Goal: Task Accomplishment & Management: Manage account settings

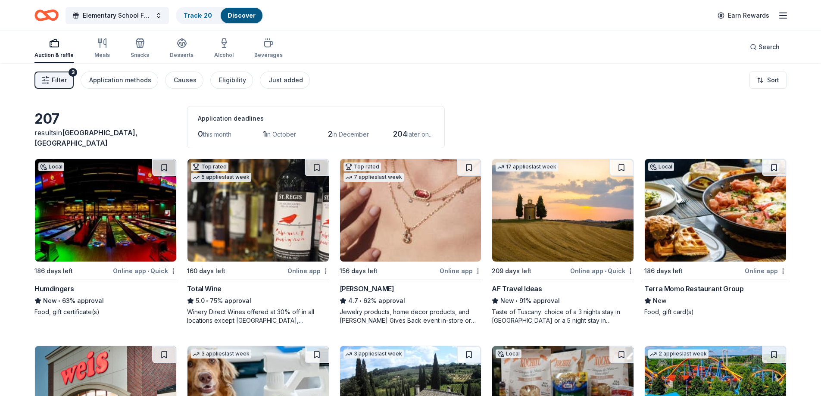
scroll to position [2569, 0]
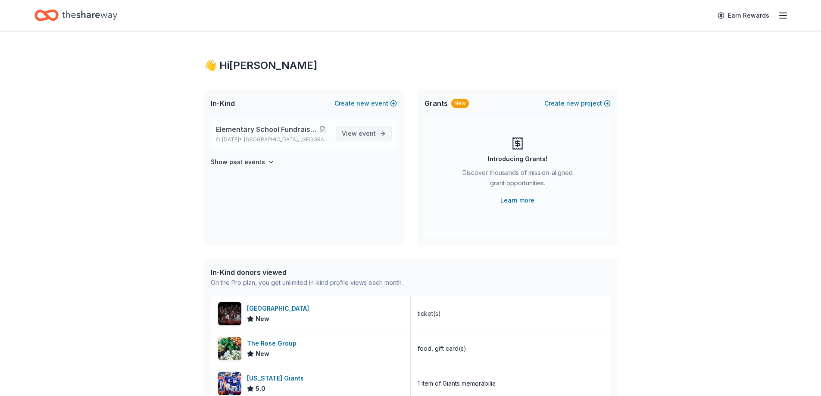
click at [361, 138] on span "View event" at bounding box center [359, 133] width 34 height 10
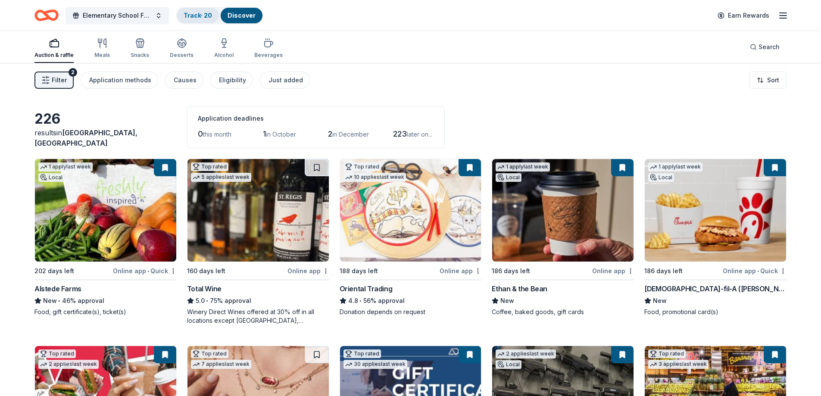
click at [205, 19] on link "Track · 20" at bounding box center [198, 15] width 28 height 7
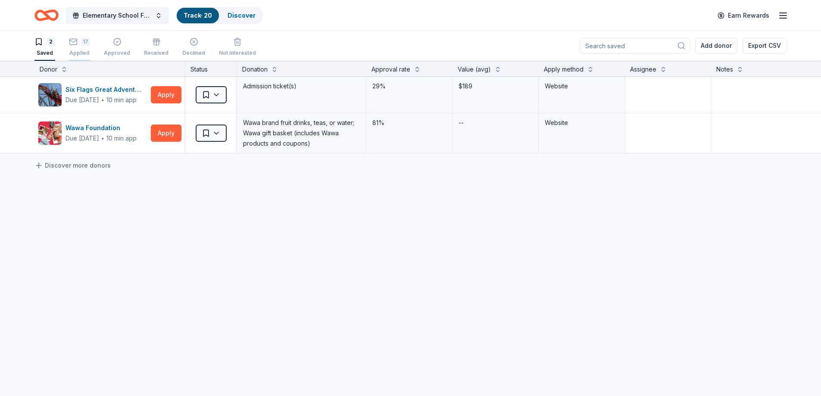
click at [86, 50] on div "Applied" at bounding box center [79, 53] width 21 height 7
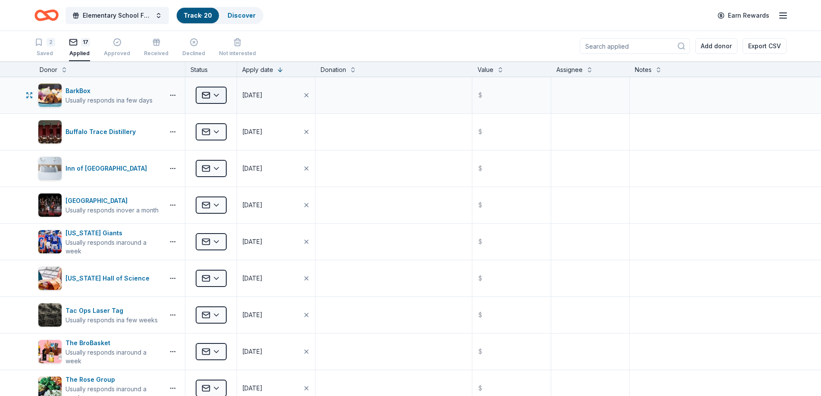
click at [215, 98] on html "Elementary School Fundraiser/ Tricky Tray Track · 20 Discover Earn Rewards 2 Sa…" at bounding box center [410, 198] width 821 height 396
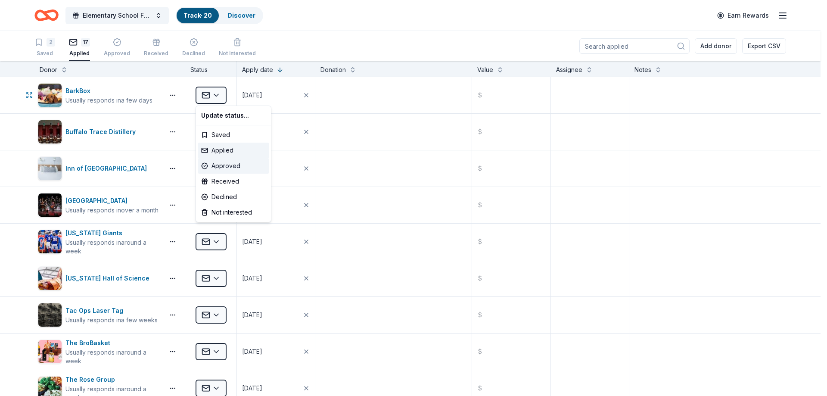
click at [231, 167] on div "Approved" at bounding box center [234, 166] width 72 height 16
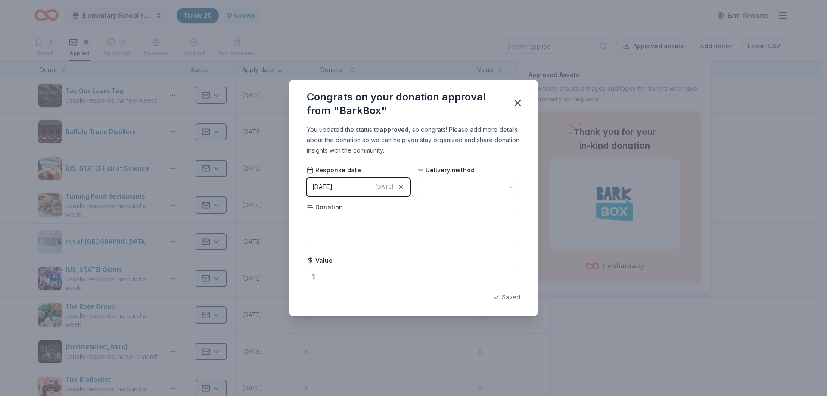
click at [456, 190] on html "Elementary School Fundraiser/ Tricky Tray Track · 20 Discover Earn Rewards 2 Sa…" at bounding box center [413, 198] width 827 height 396
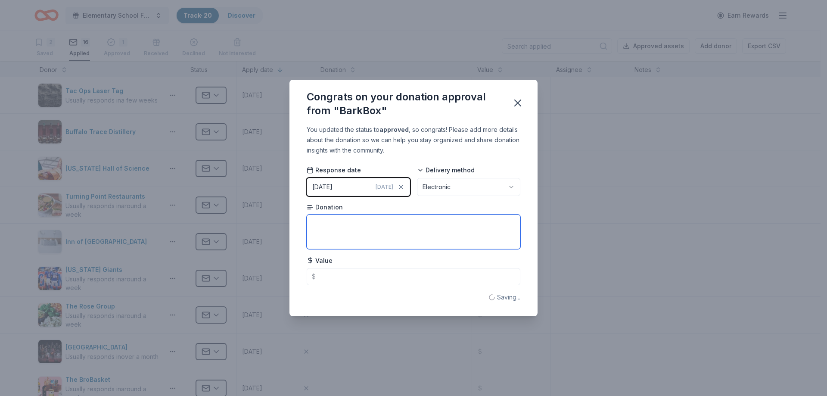
click at [363, 233] on textarea at bounding box center [414, 232] width 214 height 34
click at [345, 281] on input "text" at bounding box center [414, 276] width 214 height 17
type input "3"
type input "40.00"
click at [352, 222] on textarea at bounding box center [414, 232] width 214 height 34
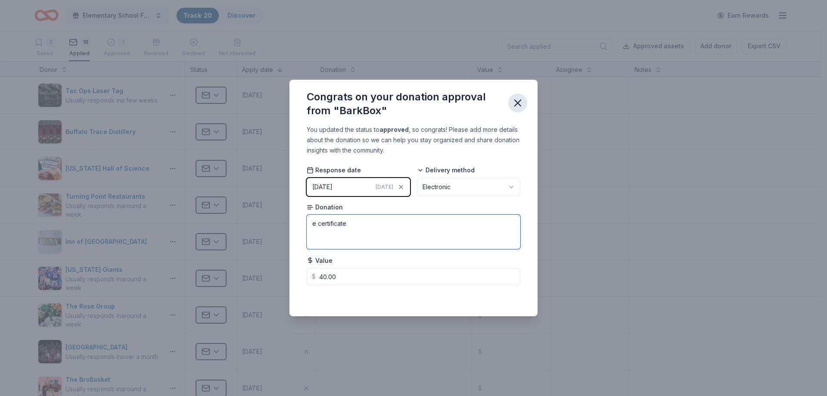
type textarea "e certificate"
click at [517, 103] on icon "button" at bounding box center [518, 103] width 12 height 12
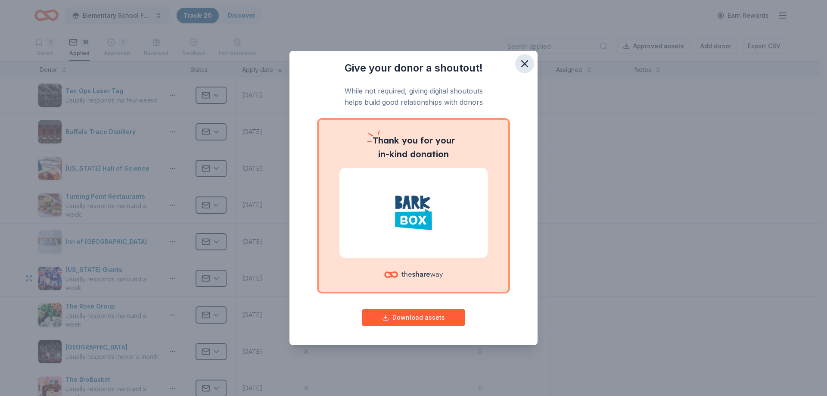
click at [530, 65] on icon "button" at bounding box center [525, 64] width 12 height 12
